Goal: Check status

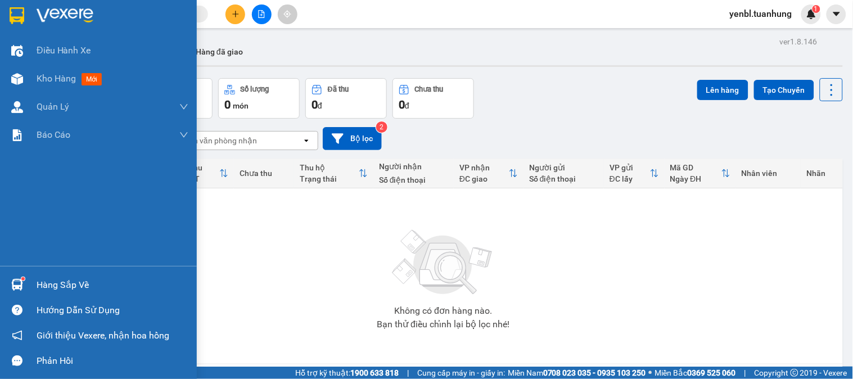
click at [49, 281] on div "Hàng sắp về" at bounding box center [113, 285] width 152 height 17
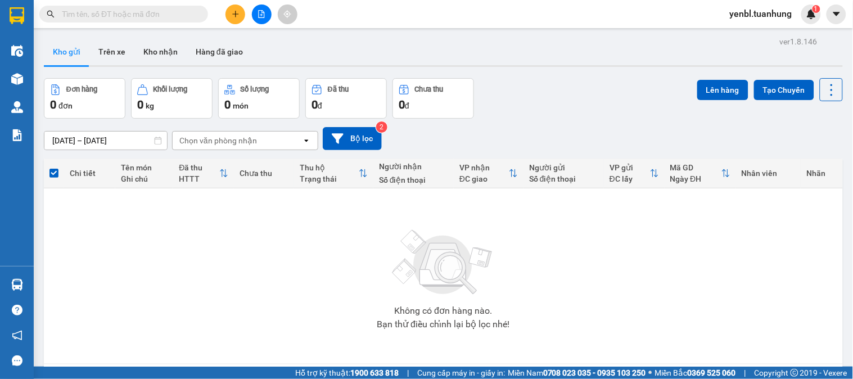
click at [537, 151] on section "Kết quả tìm kiếm ( 82 ) Bộ lọc Mã ĐH Trạng thái Món hàng Thu hộ Tổng cước Chưa …" at bounding box center [426, 189] width 853 height 379
click at [158, 46] on button "Kho nhận" at bounding box center [160, 51] width 52 height 27
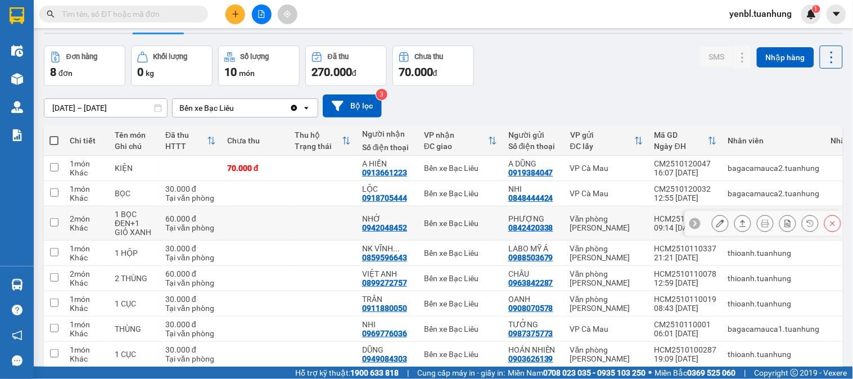
scroll to position [62, 0]
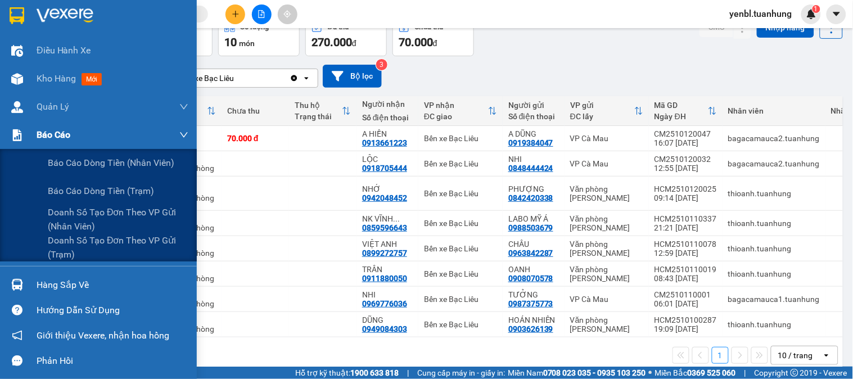
click at [51, 139] on span "Báo cáo" at bounding box center [54, 135] width 34 height 14
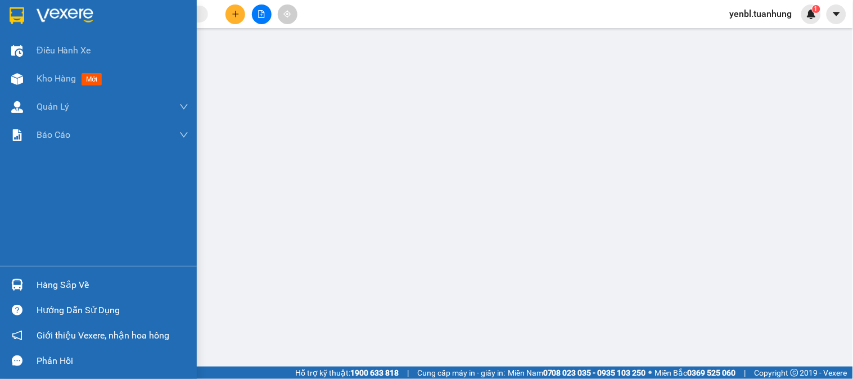
click at [62, 271] on div "Hàng sắp về Hướng dẫn sử dụng Giới thiệu Vexere, nhận hoa hồng Phản hồi" at bounding box center [98, 319] width 197 height 107
click at [57, 285] on div "Hàng sắp về" at bounding box center [113, 285] width 152 height 17
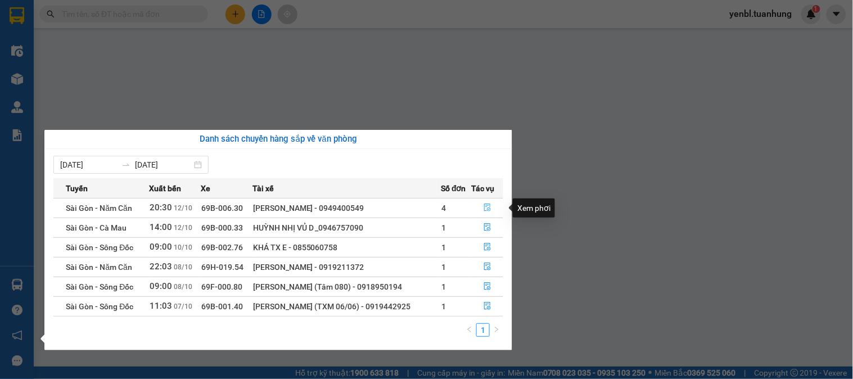
click at [485, 206] on icon "file-done" at bounding box center [487, 207] width 8 height 8
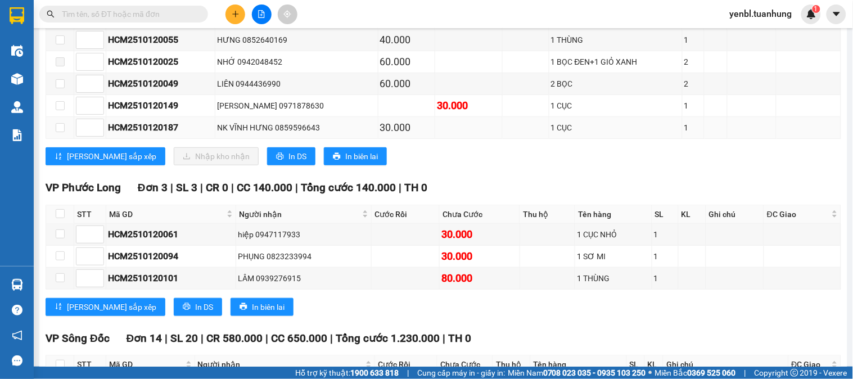
scroll to position [1133, 0]
